Goal: Use online tool/utility: Use online tool/utility

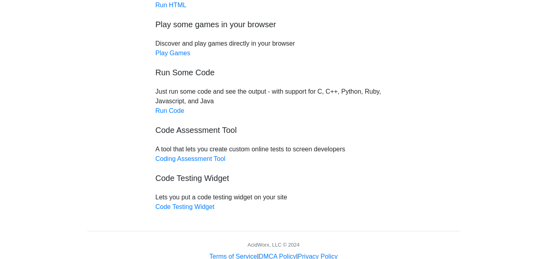
scroll to position [84, 0]
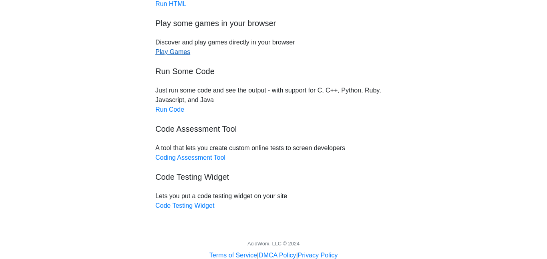
click at [171, 55] on link "Play Games" at bounding box center [172, 51] width 35 height 7
click at [204, 207] on link "Code Testing Widget" at bounding box center [184, 205] width 59 height 7
click at [176, 108] on link "Run Code" at bounding box center [169, 109] width 29 height 7
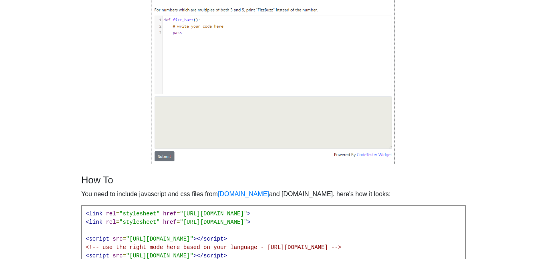
scroll to position [124, 0]
click at [320, 50] on img at bounding box center [273, 60] width 244 height 209
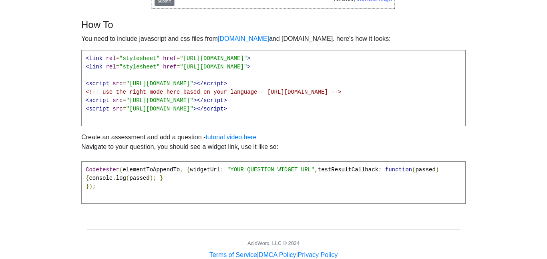
scroll to position [280, 0]
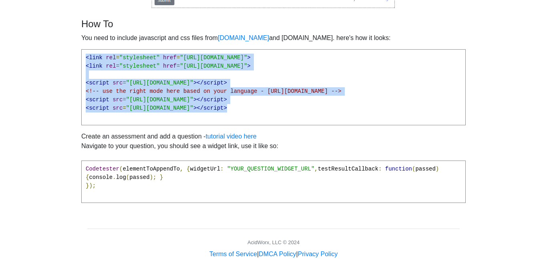
drag, startPoint x: 86, startPoint y: 58, endPoint x: 374, endPoint y: 113, distance: 293.2
click at [374, 113] on pre "<link rel = "stylesheet" href = "https://cdnjs.cloudflare.com/ajax/libs/codemir…" at bounding box center [273, 87] width 385 height 76
copy pre "<link rel = "stylesheet" href = "https://cdnjs.cloudflare.com/ajax/libs/codemir…"
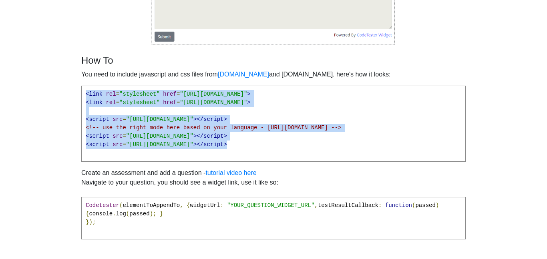
scroll to position [212, 0]
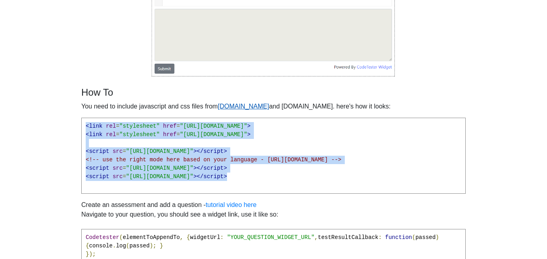
click at [252, 105] on link "codemirror.net" at bounding box center [243, 106] width 51 height 7
click at [425, 139] on div "How To You need to include javascript and css files from codemirror.net and cod…" at bounding box center [273, 182] width 385 height 191
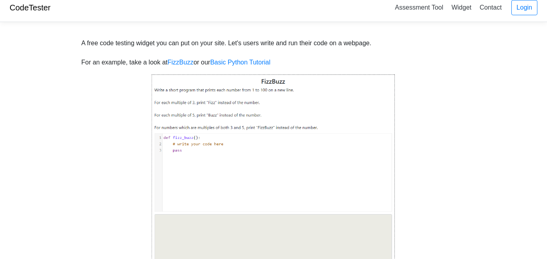
scroll to position [0, 0]
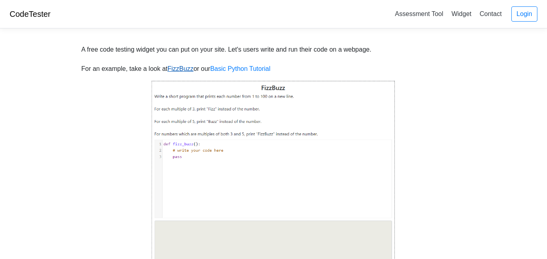
click at [184, 72] on link "FizzBuzz" at bounding box center [180, 68] width 26 height 7
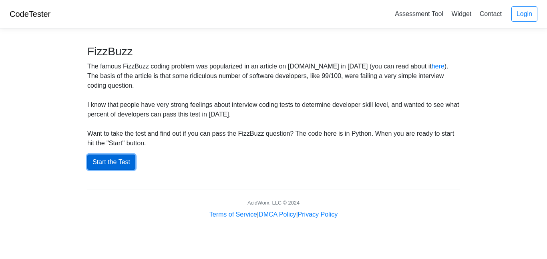
click at [118, 164] on button "Start the Test" at bounding box center [111, 162] width 48 height 15
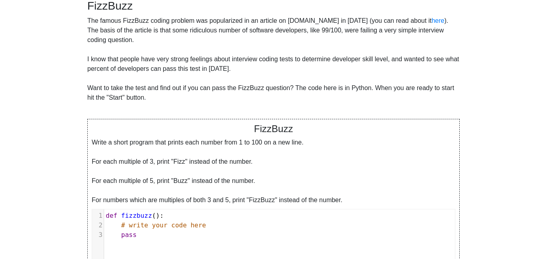
scroll to position [65, 0]
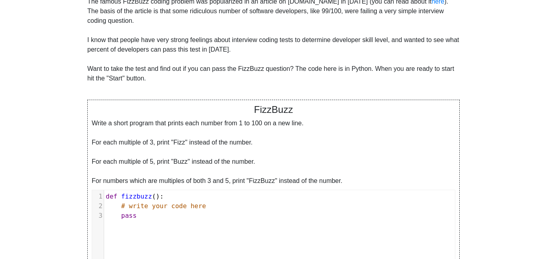
click at [197, 130] on div "Write a short program that prints each number from 1 to 100 on a new line. For …" at bounding box center [274, 152] width 364 height 67
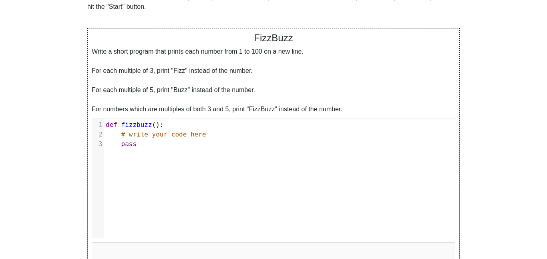
scroll to position [142, 0]
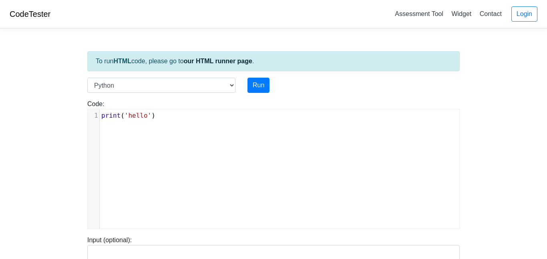
click at [174, 115] on pre "print ( 'hello' )" at bounding box center [280, 116] width 360 height 10
click at [229, 79] on select "C C++ Go Java Javascript Python Ruby" at bounding box center [161, 85] width 148 height 15
select select "javascript"
click at [87, 78] on select "C C++ Go Java Javascript Python Ruby" at bounding box center [161, 85] width 148 height 15
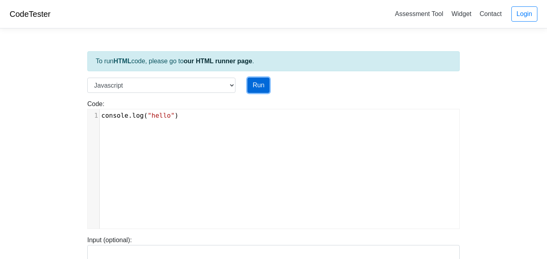
click at [258, 85] on button "Run" at bounding box center [259, 85] width 22 height 15
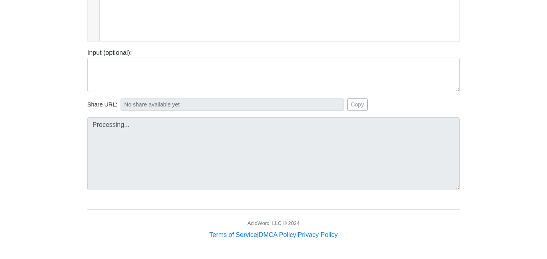
type input "[URL][DOMAIN_NAME]"
type textarea "Stdout: hello"
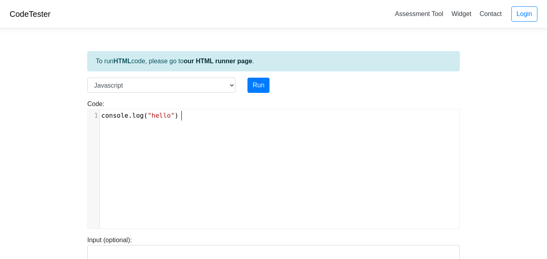
type textarea "console.log("hello")"
drag, startPoint x: 233, startPoint y: 122, endPoint x: 55, endPoint y: 124, distance: 177.5
click at [55, 124] on body "CodeTester Assessment Tool Widget Contact Login To run HTML code, please go to …" at bounding box center [273, 213] width 547 height 427
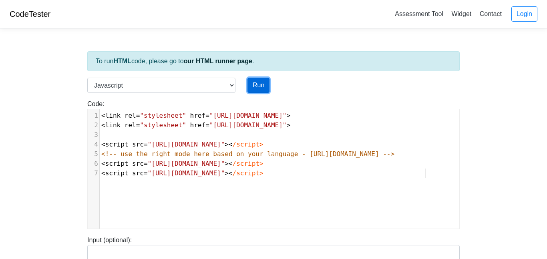
click at [254, 87] on button "Run" at bounding box center [259, 85] width 22 height 15
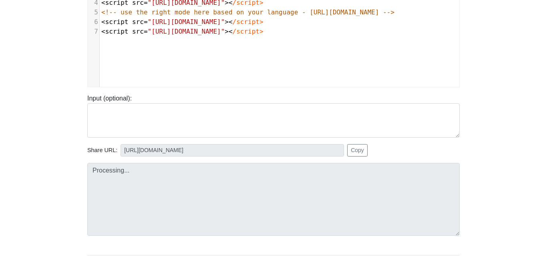
scroll to position [143, 0]
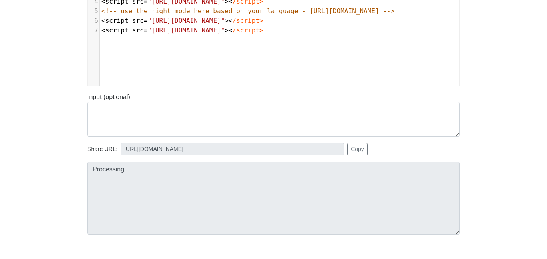
type input "[URL][DOMAIN_NAME]"
type textarea "Submission status: Runtime Error (NZEC) Stderr: /box/script.js:1 <link rel="sty…"
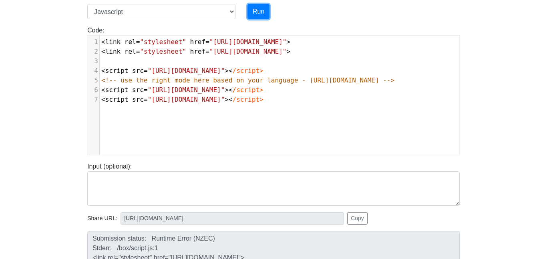
scroll to position [70, 0]
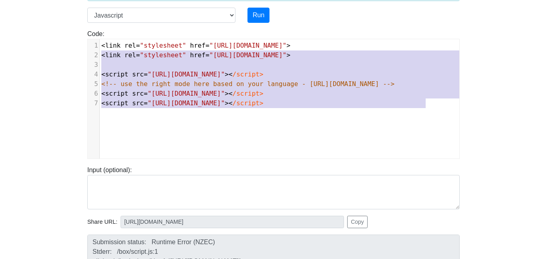
type textarea "<link rel="stylesheet" href="[URL][DOMAIN_NAME]"> <link rel="stylesheet" href="…"
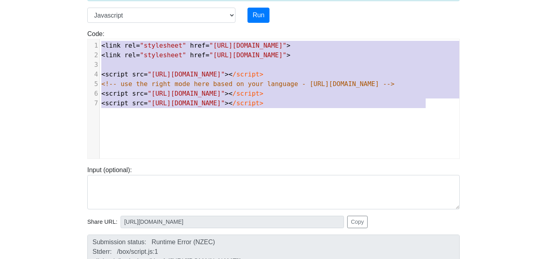
drag, startPoint x: 441, startPoint y: 102, endPoint x: 54, endPoint y: 26, distance: 393.6
click at [54, 26] on body "CodeTester Assessment Tool Widget Contact Login To run HTML code, please go to …" at bounding box center [273, 143] width 547 height 427
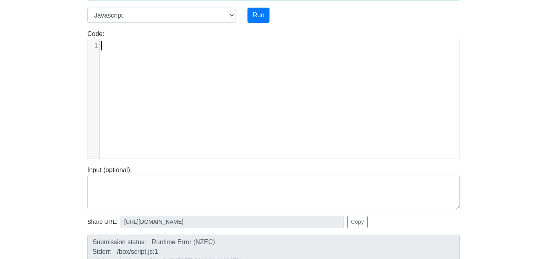
click at [56, 60] on body "CodeTester Assessment Tool Widget Contact Login To run HTML code, please go to …" at bounding box center [273, 143] width 547 height 427
click at [32, 178] on body "CodeTester Assessment Tool Widget Contact Login To run HTML code, please go to …" at bounding box center [273, 143] width 547 height 427
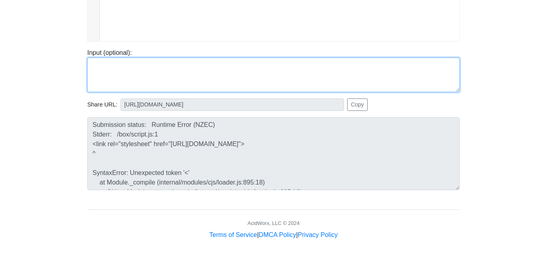
click at [157, 64] on textarea at bounding box center [273, 75] width 373 height 34
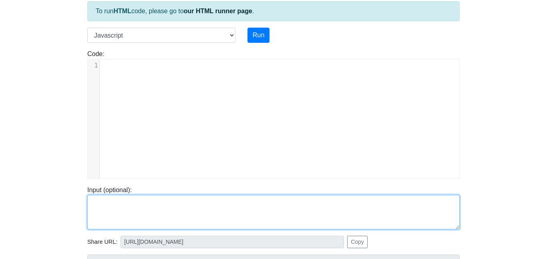
scroll to position [0, 0]
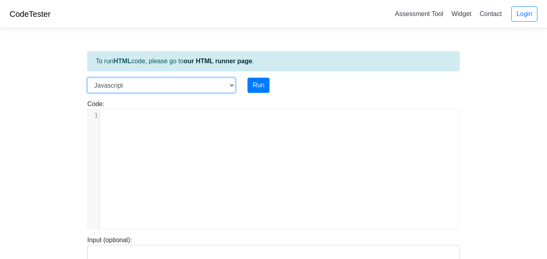
click at [152, 86] on select "C C++ Go Java Javascript Python Ruby" at bounding box center [161, 85] width 148 height 15
select select "python"
click at [87, 78] on select "C C++ Go Java Javascript Python Ruby" at bounding box center [161, 85] width 148 height 15
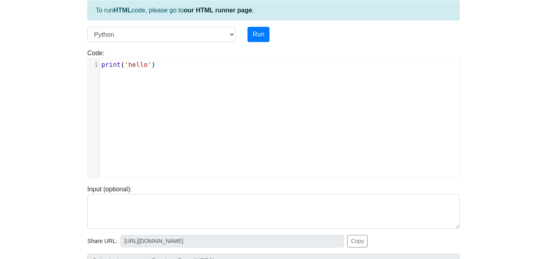
scroll to position [3, 0]
type textarea "print('hello')"
drag, startPoint x: 177, startPoint y: 95, endPoint x: 15, endPoint y: 56, distance: 167.2
click at [15, 56] on body "CodeTester Assessment Tool Widget Contact Login To run HTML code, please go to …" at bounding box center [273, 162] width 547 height 427
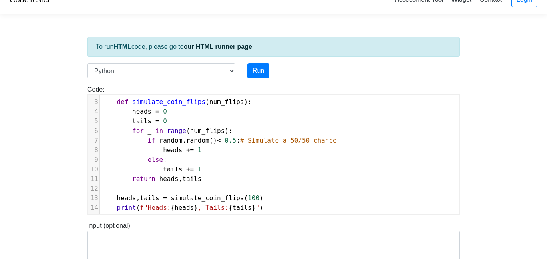
scroll to position [11, 0]
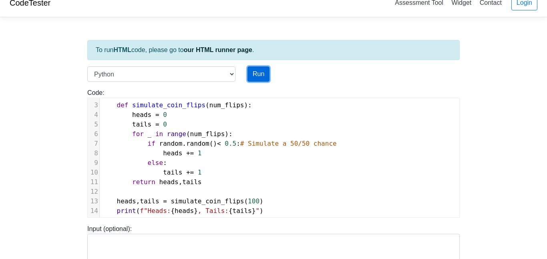
click at [256, 72] on button "Run" at bounding box center [259, 73] width 22 height 15
type input "[URL][DOMAIN_NAME]"
type textarea "Submission status: Runtime Error (NZEC) Stderr: File "script.py", line 1 import…"
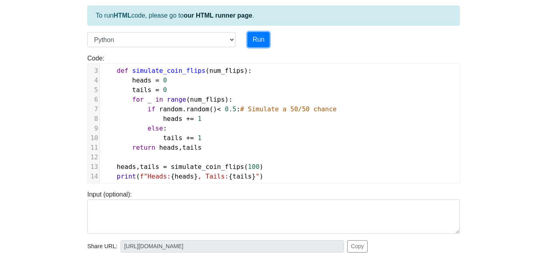
scroll to position [48, 0]
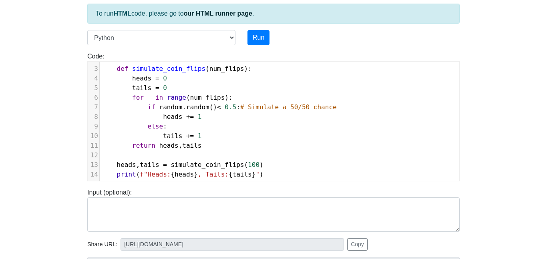
click at [287, 174] on pre "print ( f"Heads: { heads } , Tails: { tails } " )" at bounding box center [280, 175] width 360 height 10
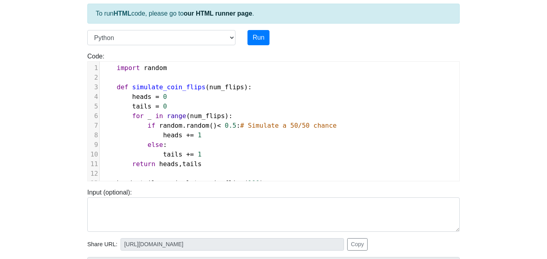
scroll to position [0, 0]
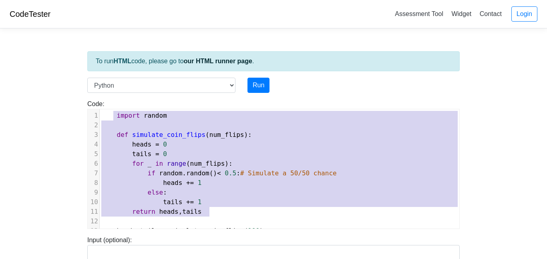
type textarea "import random def simulate_coin_flips(num_flips): heads = 0 tails = 0 for _ in …"
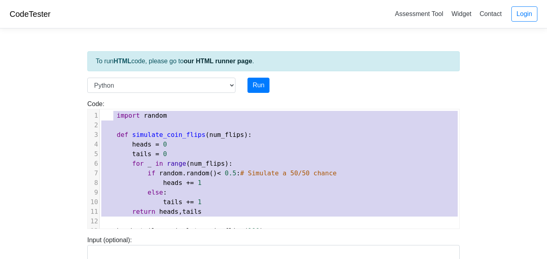
drag, startPoint x: 111, startPoint y: 117, endPoint x: 382, endPoint y: 224, distance: 291.0
click at [382, 224] on div "1 import random 2 ​ 3 def simulate_coin_flips ( num_flips ): 4 heads = 0 5 tail…" at bounding box center [280, 178] width 360 height 135
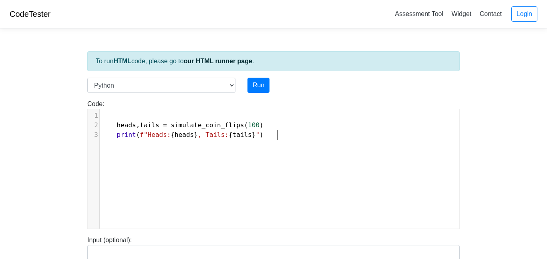
type textarea "heads, tails = simulate_coin_flips(100) print(f"Heads: {heads}, Tails: {tails}")"
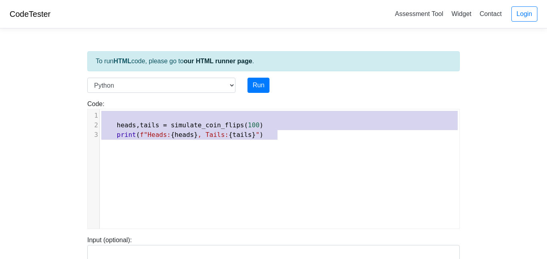
drag, startPoint x: 316, startPoint y: 193, endPoint x: 15, endPoint y: 78, distance: 322.8
click at [15, 78] on body "CodeTester Assessment Tool Widget Contact Login To run HTML code, please go to …" at bounding box center [273, 213] width 547 height 427
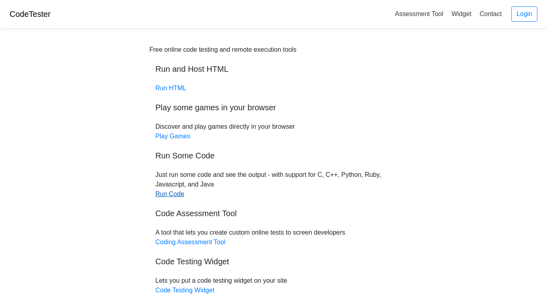
click at [164, 190] on link "Run Code" at bounding box center [169, 193] width 29 height 7
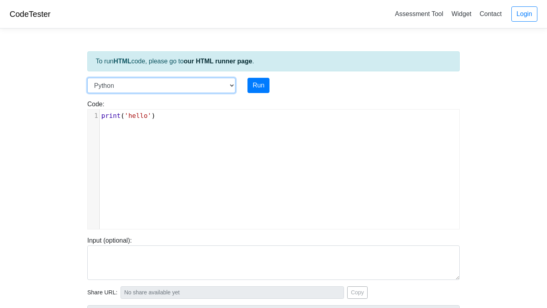
click at [151, 92] on select "C C++ Go Java Javascript Python Ruby" at bounding box center [161, 85] width 148 height 15
select select "cpp"
click at [87, 78] on select "C C++ Go Java Javascript Python Ruby" at bounding box center [161, 85] width 148 height 15
